Goal: Information Seeking & Learning: Learn about a topic

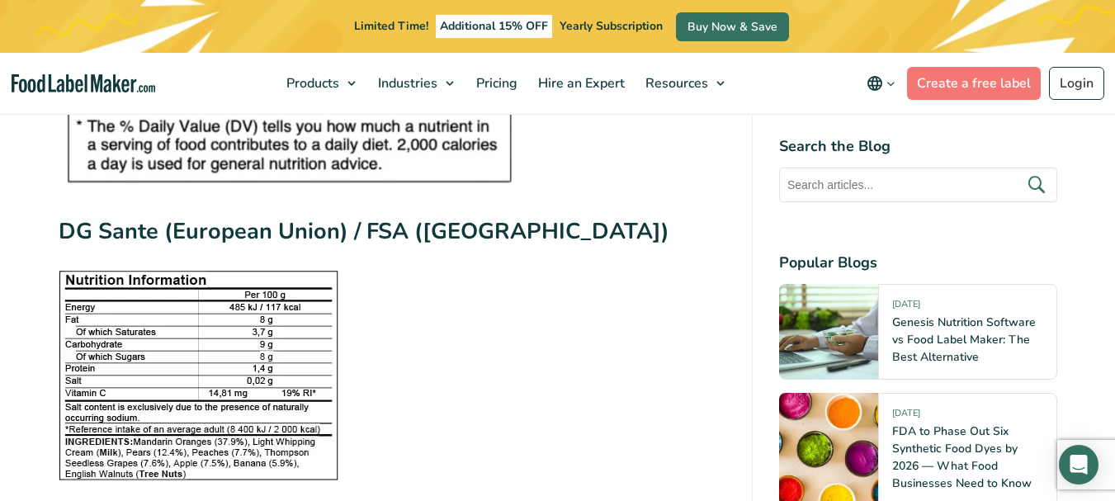
scroll to position [2557, 0]
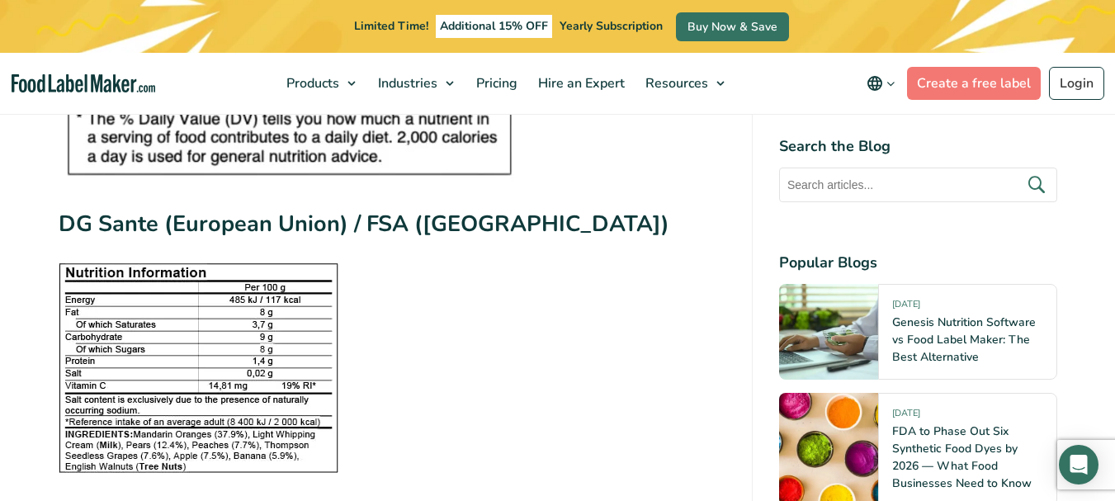
click at [222, 312] on img at bounding box center [199, 368] width 280 height 210
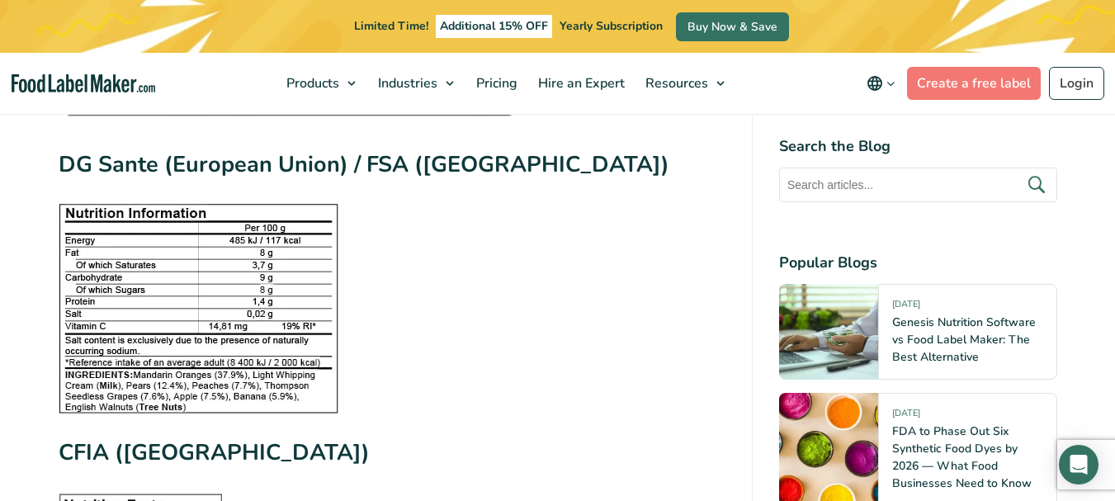
scroll to position [2640, 0]
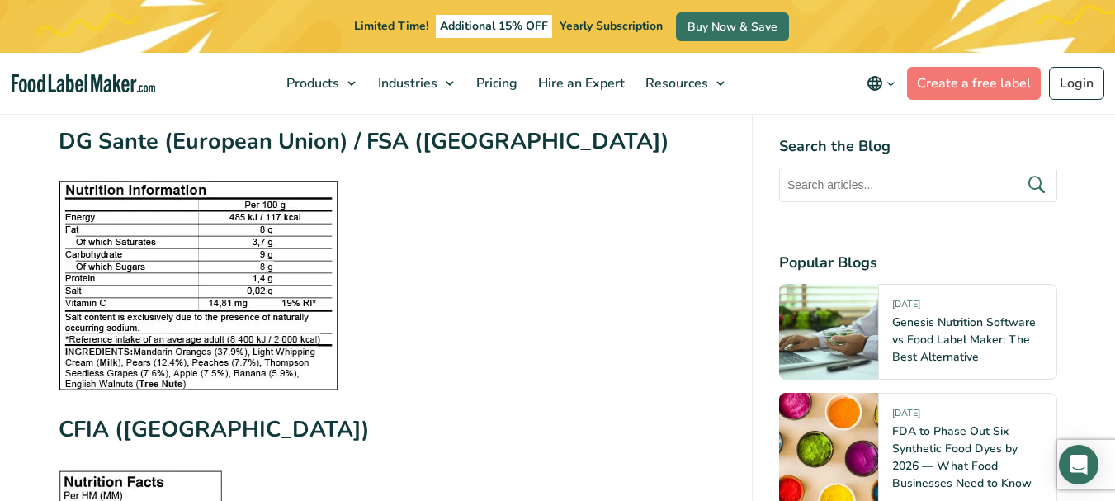
click at [464, 198] on figure at bounding box center [392, 286] width 667 height 210
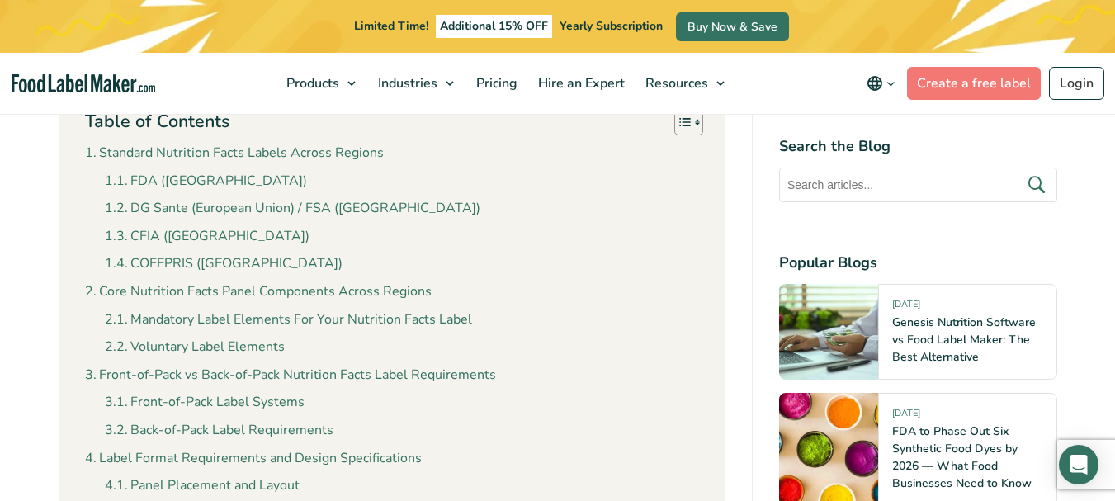
scroll to position [907, 0]
